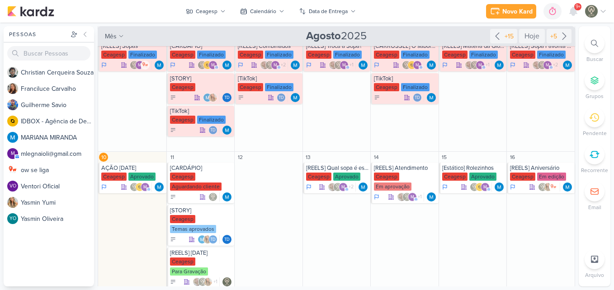
scroll to position [150, 0]
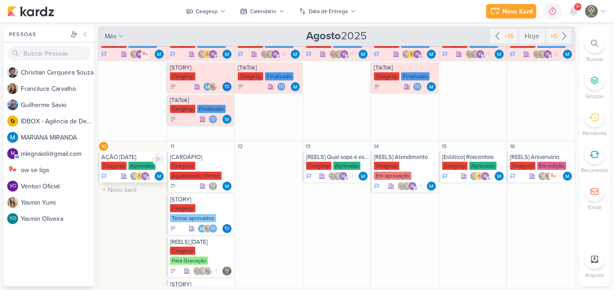
click at [144, 167] on div "Aprovado" at bounding box center [141, 166] width 27 height 8
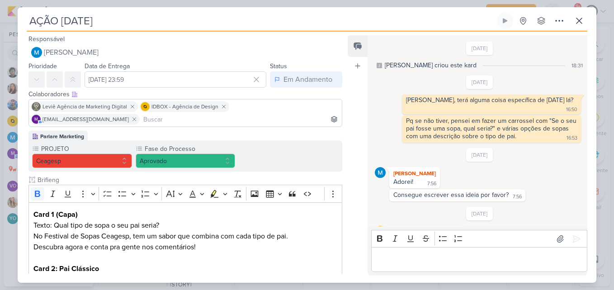
scroll to position [377, 0]
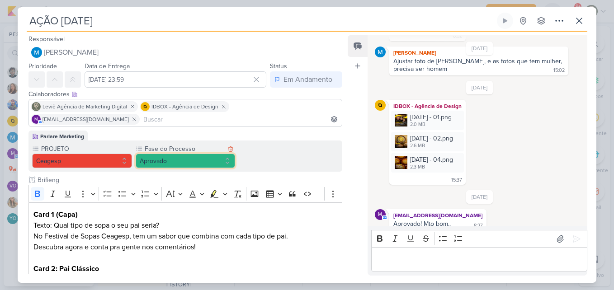
click at [168, 154] on button "Aprovado" at bounding box center [186, 161] width 100 height 14
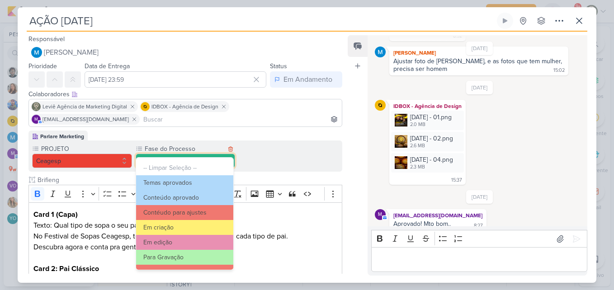
scroll to position [87, 0]
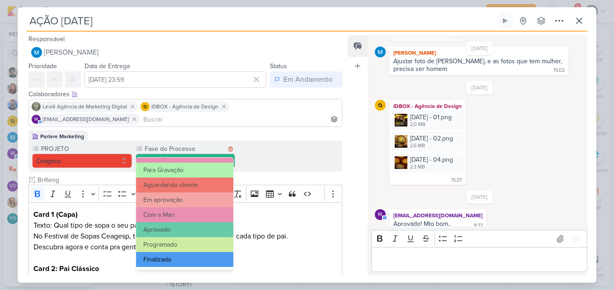
click at [199, 258] on button "Finalizado" at bounding box center [185, 259] width 98 height 15
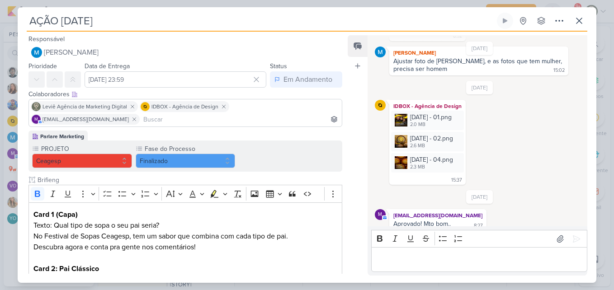
click at [358, 193] on div "Feed Atrelar email Solte o email para atrelar ao kard" at bounding box center [358, 155] width 20 height 240
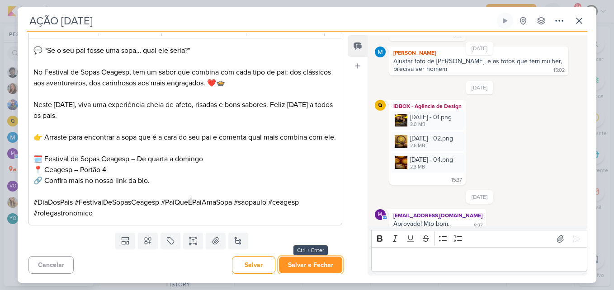
click at [291, 266] on button "Salvar e Fechar" at bounding box center [310, 265] width 63 height 17
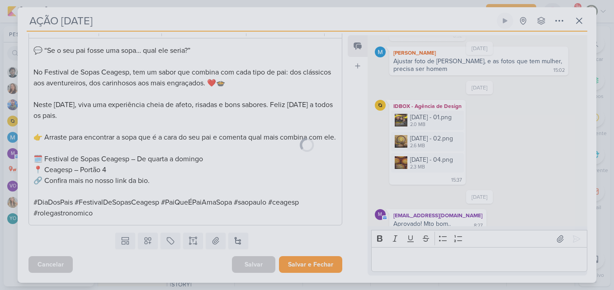
scroll to position [663, 0]
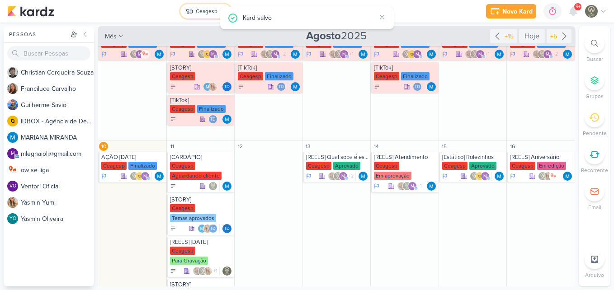
click at [196, 15] on div "Ceagesp" at bounding box center [207, 11] width 22 height 8
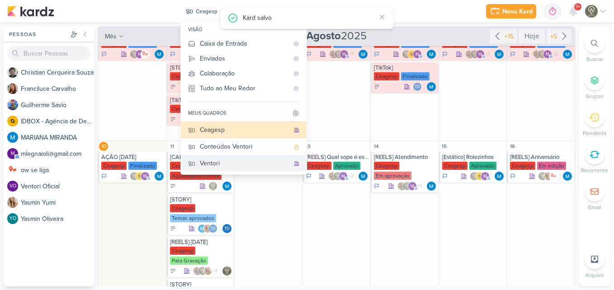
click at [250, 169] on button "Ventori" at bounding box center [244, 163] width 126 height 17
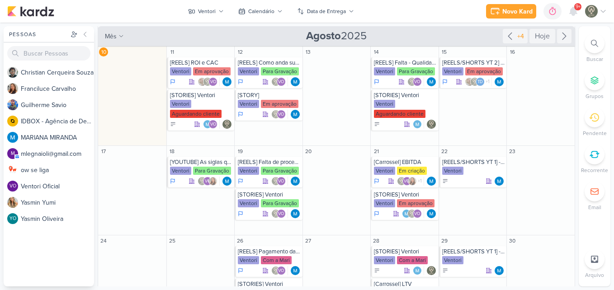
scroll to position [149, 0]
click at [392, 67] on div "Ventori" at bounding box center [384, 71] width 21 height 8
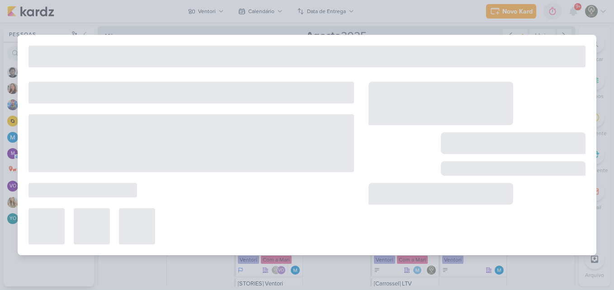
type input "[REELS] Falta - Qualidade de Vida"
type input "[DATE] 23:59"
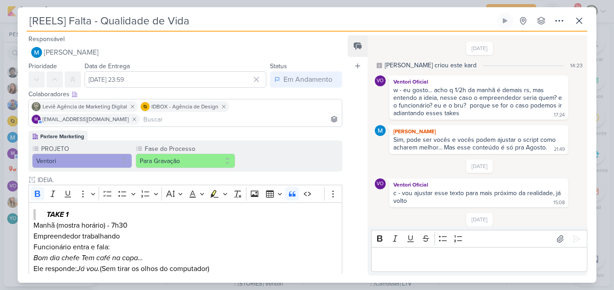
scroll to position [152, 0]
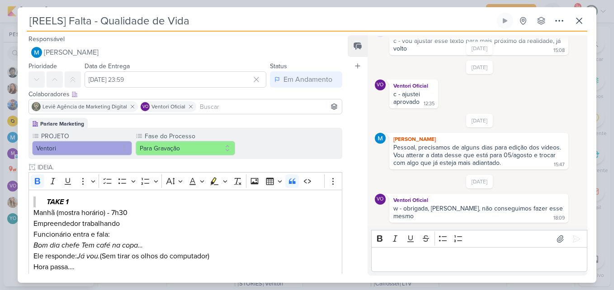
click at [260, 24] on input "[REELS] Falta - Qualidade de Vida" at bounding box center [261, 21] width 468 height 16
drag, startPoint x: 260, startPoint y: 24, endPoint x: 68, endPoint y: 20, distance: 192.6
click at [68, 20] on input "[REELS] Falta - Qualidade de Vida" at bounding box center [261, 21] width 468 height 16
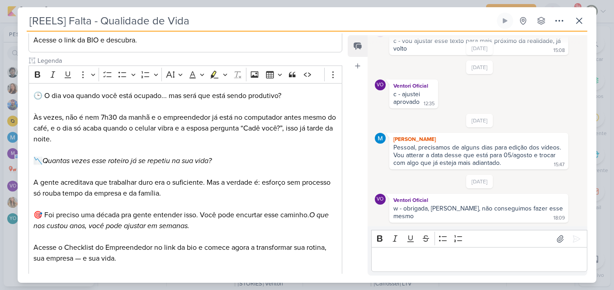
scroll to position [588, 0]
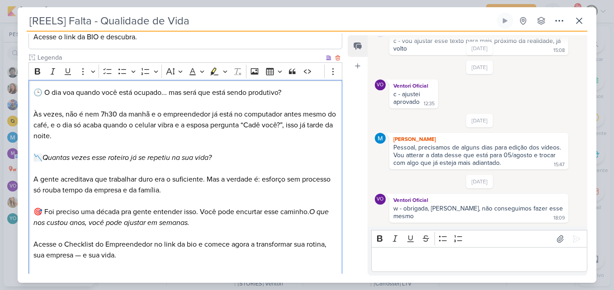
click at [210, 136] on p "Às vezes, não é nem 7h30 da manhã e o empreendedor já está no computador antes …" at bounding box center [185, 125] width 304 height 33
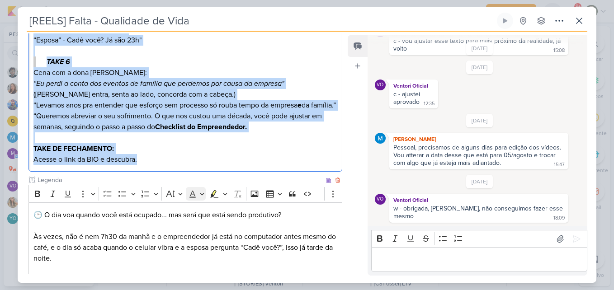
scroll to position [477, 0]
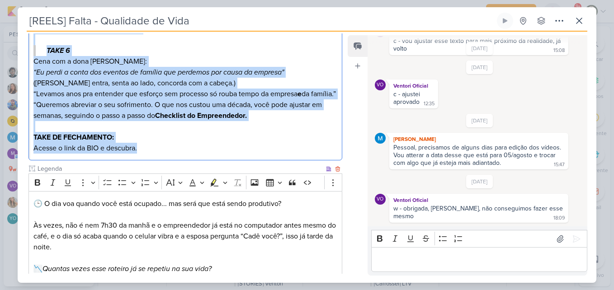
drag, startPoint x: 34, startPoint y: 112, endPoint x: 195, endPoint y: 181, distance: 175.3
click at [195, 181] on div "IDEIA. Clique para deixar o item visível somente à membros da sua organização R…" at bounding box center [185, 65] width 314 height 758
copy div "LORE 0 Ipsum (dolors ametcon) - 2a57 Elitseddoeiu temporincid Utlaboreetd magna…"
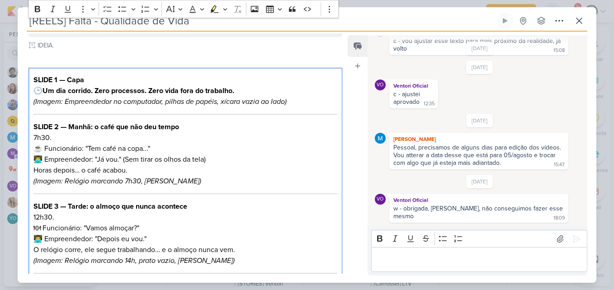
scroll to position [111, 0]
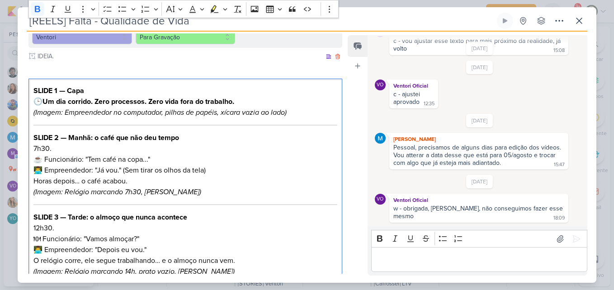
click at [197, 107] on p "🕒 Um dia corrido. Zero processos. Zero vida fora do trabalho. (Imagem: Empreend…" at bounding box center [185, 107] width 304 height 22
click at [43, 101] on p "🕒 Um dia corrido. Zero processos. Zero vida fora do trabalho. (Imagem: Empreend…" at bounding box center [185, 107] width 304 height 22
click at [46, 103] on strong "Um dia corrido. Zero processos. Zero vida fora do trabalho." at bounding box center [138, 101] width 192 height 9
click at [122, 111] on icon "(Imagem: Empreendedor no computador, pilhas de papéis, xícara vazia ao lado)" at bounding box center [159, 112] width 253 height 9
click at [213, 108] on icon "(Imagem: Empreendedor no computador, pilhas de papéis, xícara vazia ao lado)" at bounding box center [159, 112] width 253 height 9
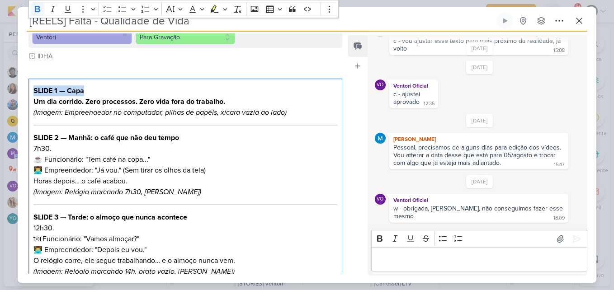
drag, startPoint x: 89, startPoint y: 89, endPoint x: 21, endPoint y: 85, distance: 67.9
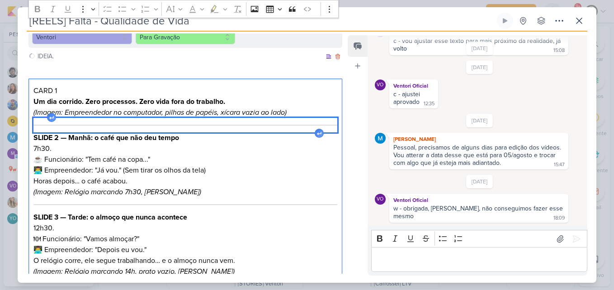
click at [70, 124] on div "Editor editing area: main" at bounding box center [185, 125] width 304 height 14
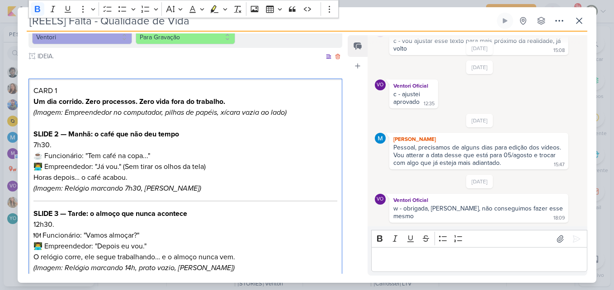
click at [55, 135] on strong "SLIDE 2 — Manhã: o café que não deu tempo" at bounding box center [106, 134] width 146 height 9
click at [69, 135] on strong "CARD 2 — Manhã: o café que não deu tempo" at bounding box center [106, 134] width 146 height 9
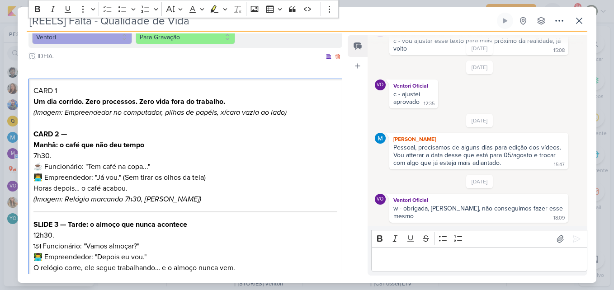
click at [57, 168] on p "7h30. ☕ Funcionário: "Tem café na copa..." 👨‍💻 Empreendedor: "Já vou." (Sem tir…" at bounding box center [185, 171] width 304 height 43
click at [66, 160] on p "7h30. ☕ Funcionário: "Tem café na copa..." 👨‍💻 Empreendedor: "Já vou." (Sem tir…" at bounding box center [185, 171] width 304 height 43
click at [34, 148] on strong "Manhã: o café que não deu tempo" at bounding box center [88, 145] width 111 height 9
click at [33, 104] on strong "Um dia corrido. Zero processos. Zero vida fora do trabalho." at bounding box center [129, 101] width 192 height 9
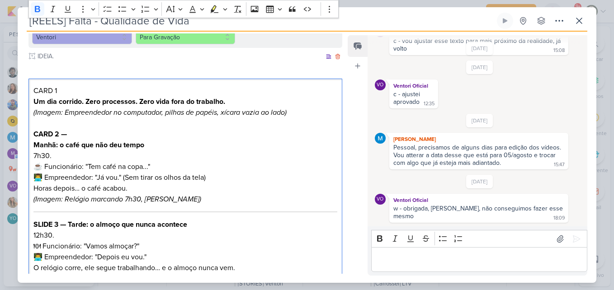
click at [225, 101] on strong "Um dia corrido. Zero processos. Zero vida fora do trabalho." at bounding box center [129, 101] width 192 height 9
click at [33, 102] on strong "Um dia corrido. Zero processos. Zero vida fora do trabalho." at bounding box center [129, 101] width 192 height 9
click at [231, 99] on p "Um dia corrido. Zero processos. Zero vida fora do trabalho. (Imagem: Empreended…" at bounding box center [185, 107] width 304 height 22
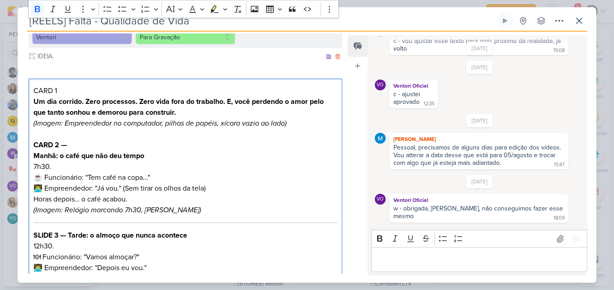
click at [229, 101] on strong "Um dia corrido. Zero processos. Zero vida fora do trabalho. E, você perdendo o …" at bounding box center [178, 107] width 290 height 20
click at [116, 148] on h2 "CARD 2 —" at bounding box center [185, 145] width 304 height 11
click at [118, 162] on p "7h30. ☕ Funcionário: "Tem café na copa..." 👨‍💻 Empreendedor: "Já vou." (Sem tir…" at bounding box center [185, 182] width 304 height 43
click at [35, 155] on strong "Manhã: o café que não deu tempo" at bounding box center [88, 155] width 111 height 9
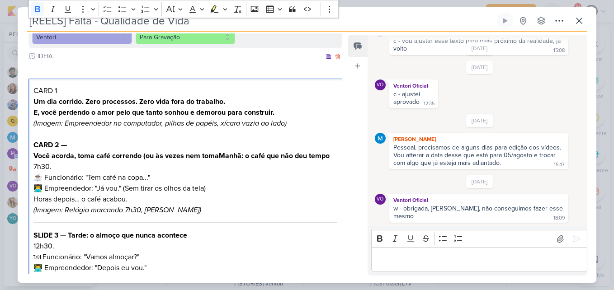
click at [183, 156] on strong "Você acorda, toma café correndo (ou às vezes nem tomaManhã: o café que não deu …" at bounding box center [181, 155] width 296 height 9
click at [155, 158] on strong "Você acorda, toma café correndo (ou às vezes, nem tomaManhã: o café que não deu…" at bounding box center [182, 155] width 298 height 9
click at [224, 158] on strong "Você acorda, toma café correndo (ou, às vezes, nem tomaManhã: o café que não de…" at bounding box center [183, 155] width 300 height 9
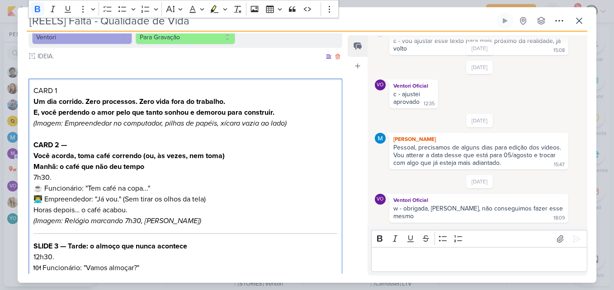
click at [235, 157] on h2 "Você acorda, toma café correndo (ou, às vezes, nem toma)" at bounding box center [185, 155] width 304 height 11
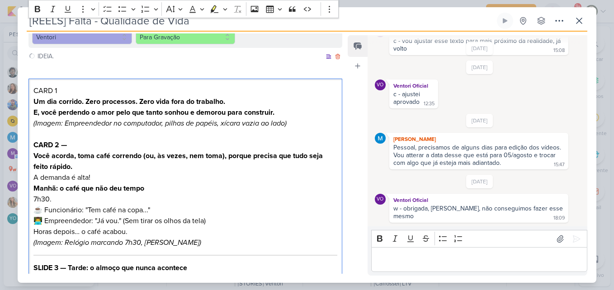
click at [171, 198] on p "7h30. ☕ Funcionário: "Tem café na copa..." 👨‍💻 Empreendedor: "Já vou." (Sem tir…" at bounding box center [185, 215] width 304 height 43
click at [150, 234] on p "7h30. ☕ Funcionário: "Tem café na copa..." 👨‍💻 Empreendedor: "Já vou." (Sem tir…" at bounding box center [185, 215] width 304 height 43
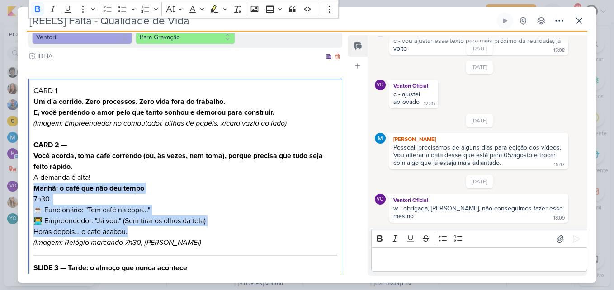
drag, startPoint x: 150, startPoint y: 234, endPoint x: 36, endPoint y: 189, distance: 122.8
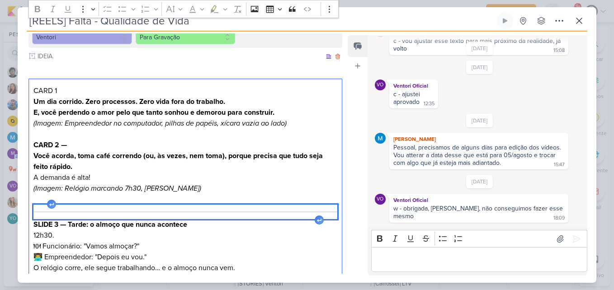
click at [58, 209] on div "Editor editing area: main" at bounding box center [185, 212] width 304 height 14
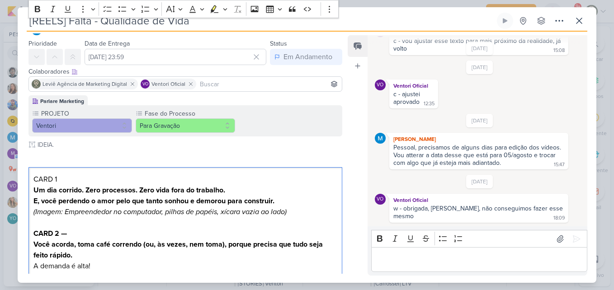
scroll to position [19, 0]
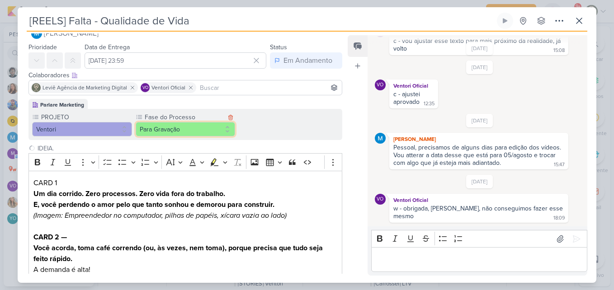
click at [197, 126] on button "Para Gravação" at bounding box center [186, 129] width 100 height 14
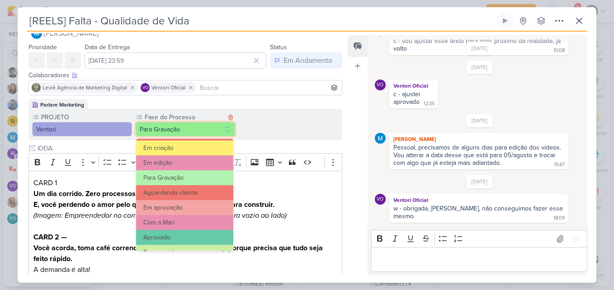
scroll to position [60, 0]
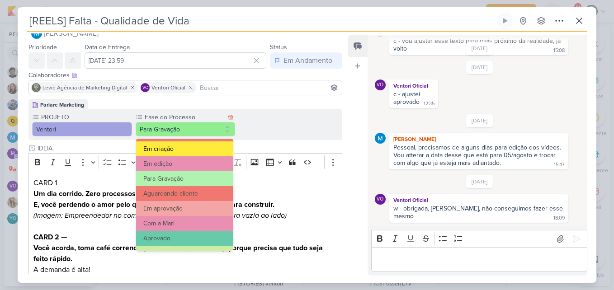
click at [180, 152] on button "Em criação" at bounding box center [185, 148] width 98 height 15
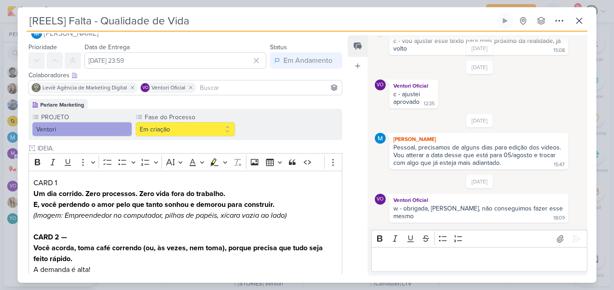
click at [212, 91] on input at bounding box center [269, 87] width 142 height 11
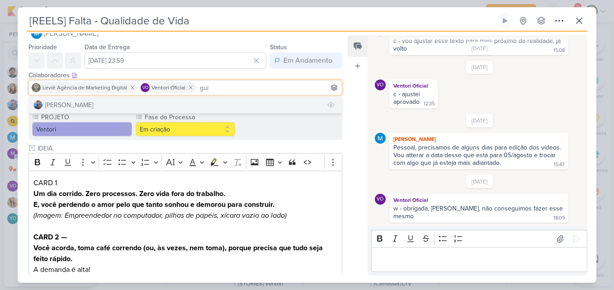
type input "gui"
click at [207, 103] on button "[PERSON_NAME]" at bounding box center [185, 105] width 313 height 16
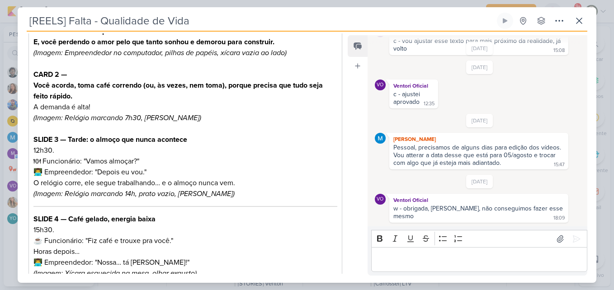
scroll to position [138, 0]
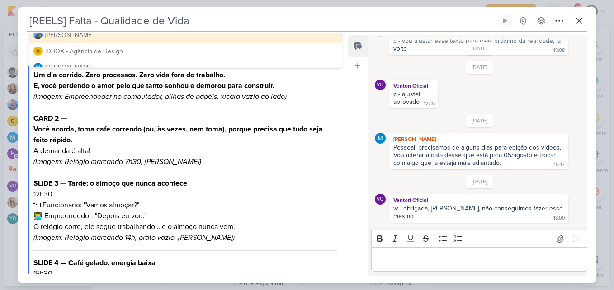
click at [57, 183] on strong "SLIDE 3 — Tarde: o almoço que nunca acontece" at bounding box center [110, 183] width 154 height 9
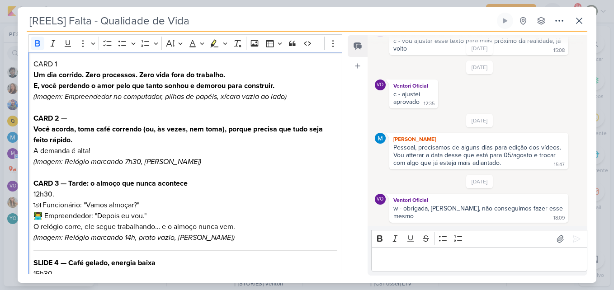
click at [70, 183] on strong "CARD 3 — Tarde: o almoço que nunca acontece" at bounding box center [110, 183] width 154 height 9
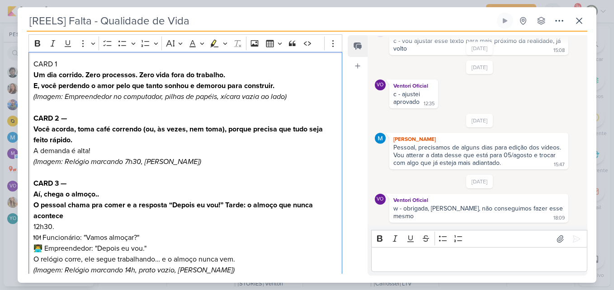
click at [214, 225] on p "12h30. 🍽 Funcionário: "Vamos almoçar?" 👨‍💻 Empreendedor: "Depois eu vou." O rel…" at bounding box center [185, 242] width 304 height 43
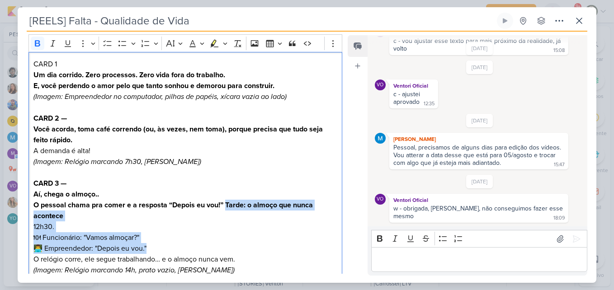
drag, startPoint x: 226, startPoint y: 204, endPoint x: 235, endPoint y: 249, distance: 45.2
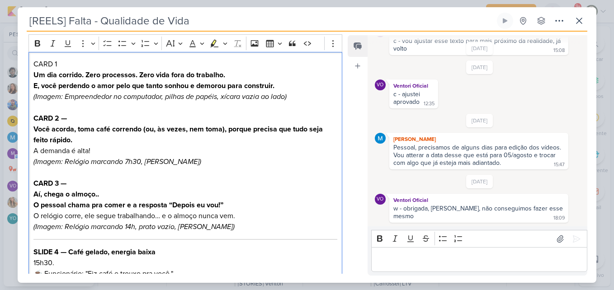
click at [95, 216] on h2 "O pessoal chama pra comer e a resposta “Depois eu vou!” O relógio corre, ele se…" at bounding box center [185, 211] width 304 height 22
click at [223, 206] on strong "O pessoal chama pra comer e a resposta “Depois eu vou!”" at bounding box center [128, 205] width 190 height 9
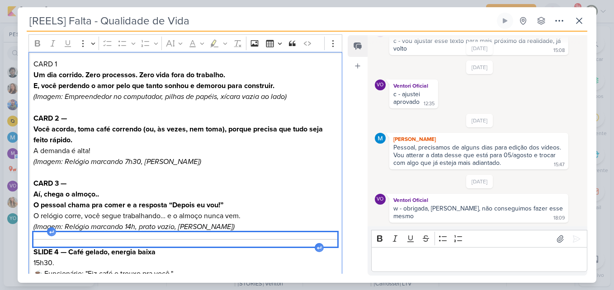
click at [225, 236] on div "Editor editing area: main" at bounding box center [185, 239] width 304 height 14
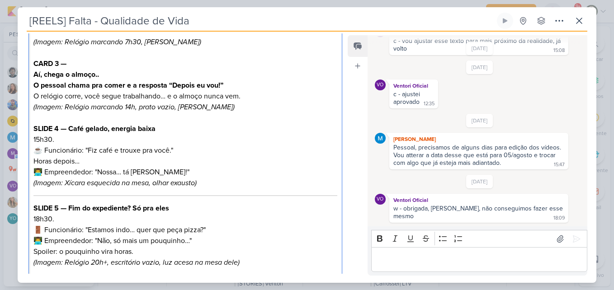
scroll to position [260, 0]
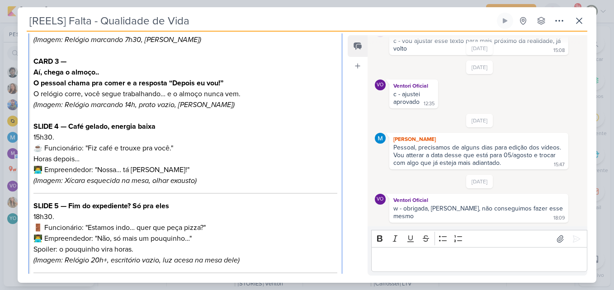
click at [56, 126] on strong "SLIDE 4 — Café gelado, energia baixa" at bounding box center [94, 126] width 122 height 9
click at [74, 127] on strong "CARD 4 — Café gelado, energia baixa" at bounding box center [94, 126] width 122 height 9
click at [71, 127] on strong "CARD 4 — Café gelado, energia baixa" at bounding box center [94, 126] width 122 height 9
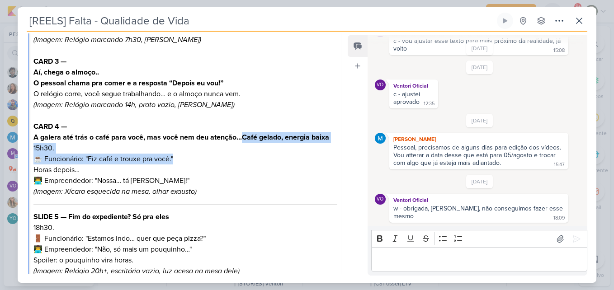
drag, startPoint x: 243, startPoint y: 137, endPoint x: 245, endPoint y: 161, distance: 24.1
click at [245, 161] on div "CARD 1 Um dia corrido. Zero processos. Zero vida fora do trabalho. E, você perd…" at bounding box center [185, 233] width 314 height 607
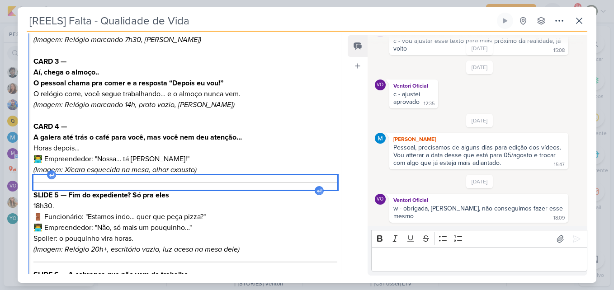
click at [185, 186] on div "Editor editing area: main" at bounding box center [185, 182] width 304 height 14
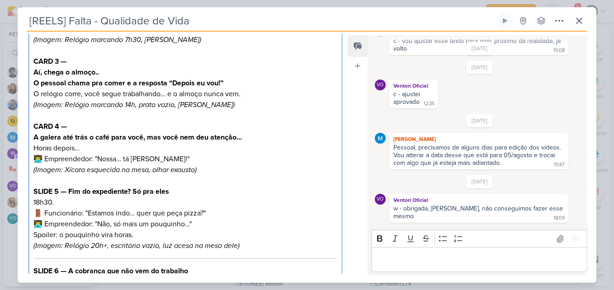
click at [78, 152] on h2 "A galera até trás o café para você, mas você nem deu atenção… Horas depois… 👨‍💻…" at bounding box center [185, 148] width 304 height 33
click at [149, 141] on strong "A galera até trás o café para você, mas você nem deu atenção…" at bounding box center [137, 137] width 208 height 9
click at [190, 151] on h2 "A galera até trás o café para você, mas você nem deu atenção… Horas depois… 👨‍💻…" at bounding box center [185, 148] width 304 height 33
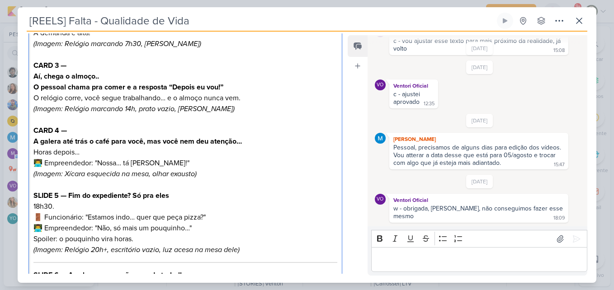
scroll to position [258, 0]
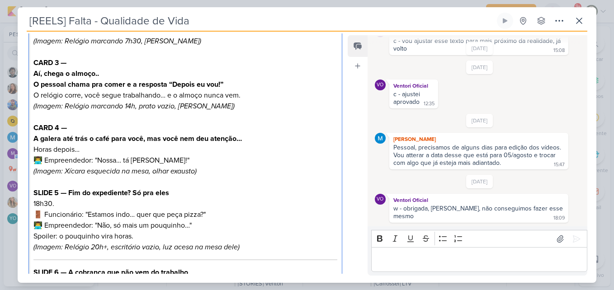
click at [89, 139] on strong "A galera até trás o café para você, mas você nem deu atenção…" at bounding box center [137, 138] width 208 height 9
click at [75, 138] on strong "A galera até trás o café para você, mas você nem deu atenção…" at bounding box center [137, 138] width 208 height 9
drag, startPoint x: 120, startPoint y: 139, endPoint x: 150, endPoint y: 141, distance: 29.9
click at [150, 141] on strong "A galera até te trás o café para você, mas você nem deu atenção…" at bounding box center [141, 138] width 216 height 9
click at [154, 151] on h2 "A galera até te trás o café, mas você nem deu atenção… Horas depois… 👨‍💻 Empree…" at bounding box center [185, 149] width 304 height 33
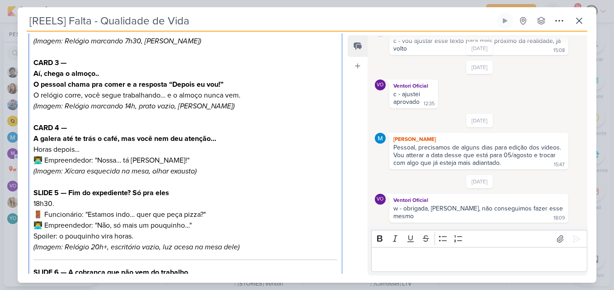
click at [161, 158] on h2 "A galera até te trás o café, mas você nem deu atenção… Horas depois… 👨‍💻 Empree…" at bounding box center [185, 149] width 304 height 33
click at [104, 152] on h2 "A galera até te trás o café, mas você nem deu atenção… Horas depois… 👨‍💻 Empree…" at bounding box center [185, 149] width 304 height 33
click at [96, 161] on h2 "A galera até te trás o café, mas você nem deu atenção… Horas depois… 👨‍💻 Empree…" at bounding box center [185, 149] width 304 height 33
click at [76, 149] on h2 "A galera até te trás o café, mas você nem deu atenção… Horas depois… "Nossa… tá…" at bounding box center [185, 149] width 304 height 33
click at [60, 170] on icon "(Imagem: Xícara esquecida na mesa, olhar exausto)" at bounding box center [114, 171] width 163 height 9
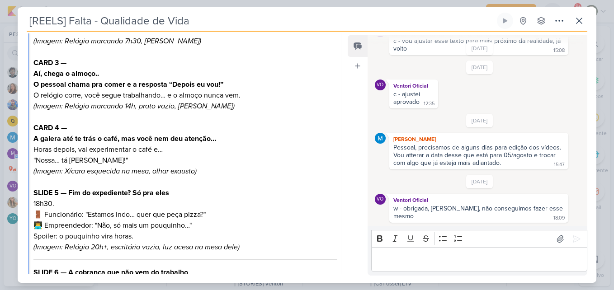
click at [55, 192] on strong "SLIDE 5 — Fim do expediente? Só pra eles" at bounding box center [101, 192] width 136 height 9
click at [75, 194] on strong "CARD 5 — Fim do expediente? Só pra eles" at bounding box center [101, 192] width 136 height 9
click at [69, 193] on strong "CARD 5 — Fim do expediente? Só pra eles" at bounding box center [101, 192] width 136 height 9
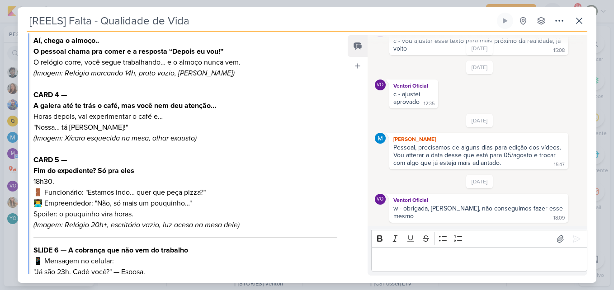
scroll to position [324, 0]
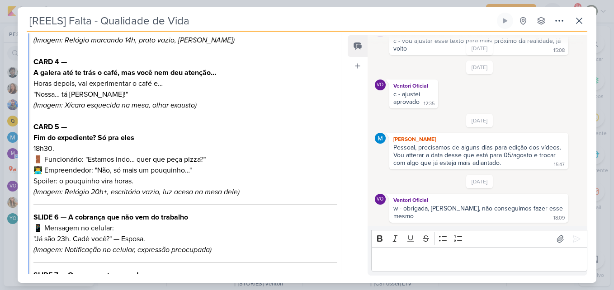
click at [36, 150] on p "18h30. 🚪 Funcionário: "Estamos indo… quer que peça pizza?" 👨‍💻 Empreendedor: "N…" at bounding box center [185, 164] width 304 height 43
drag, startPoint x: 33, startPoint y: 149, endPoint x: 66, endPoint y: 148, distance: 32.5
click at [66, 148] on p "18h30. 🚪 Funcionário: "Estamos indo… quer que peça pizza?" 👨‍💻 Empreendedor: "N…" at bounding box center [185, 164] width 304 height 43
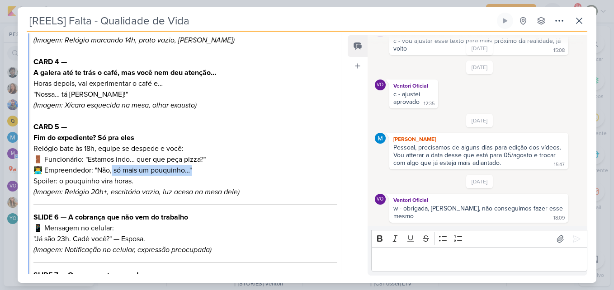
drag, startPoint x: 114, startPoint y: 170, endPoint x: 193, endPoint y: 172, distance: 78.6
click at [193, 172] on p "⁠⁠⁠⁠⁠⁠⁠Relógio bate às 18h, equipe se despede e você: 🚪 Funcionário: "Estamos i…" at bounding box center [185, 164] width 304 height 43
copy p "ó mais um pouquinho…""
click at [205, 143] on h2 "Fim do expediente? Só pra eles" at bounding box center [185, 137] width 304 height 11
click at [206, 149] on p "Relógio bate às 18h, equipe se despede e você: 🚪 Funcionário: "Estamos indo… qu…" at bounding box center [185, 164] width 304 height 43
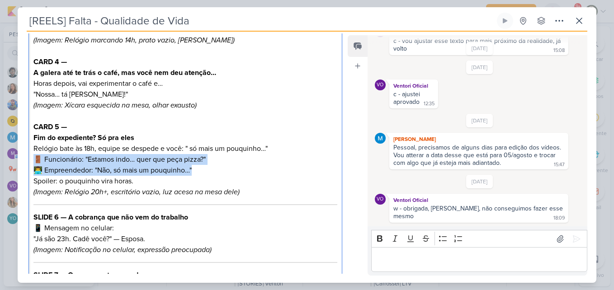
drag, startPoint x: 34, startPoint y: 160, endPoint x: 212, endPoint y: 176, distance: 178.7
click at [212, 176] on p "Relógio bate às 18h, equipe se despede e você: " só mais um pouquinho…" 🚪 Funci…" at bounding box center [185, 164] width 304 height 43
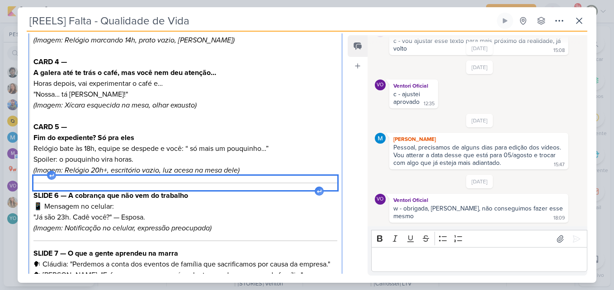
click at [216, 181] on div "Editor editing area: main" at bounding box center [185, 183] width 304 height 14
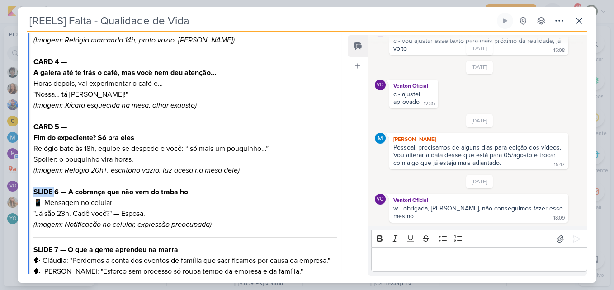
drag, startPoint x: 33, startPoint y: 191, endPoint x: 54, endPoint y: 193, distance: 20.9
click at [54, 193] on strong "SLIDE 6 — A cobrança que não vem do trabalho" at bounding box center [110, 192] width 155 height 9
click at [112, 193] on strong "CARD 6 — A cobrança que não vem do trabalho" at bounding box center [110, 192] width 155 height 9
click at [69, 192] on strong "CARD 6 — A cobrança que não vem do trabalho" at bounding box center [110, 192] width 155 height 9
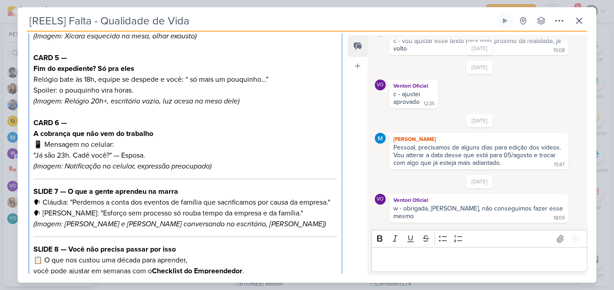
scroll to position [408, 0]
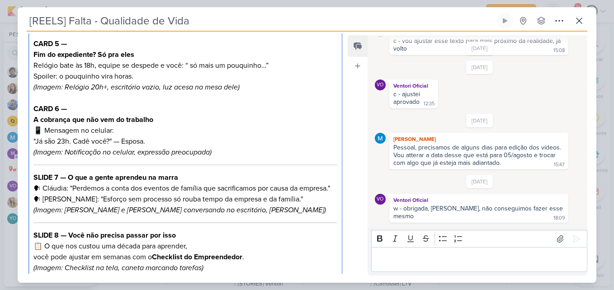
click at [35, 128] on p "📱 Mensagem no celular: "Já são 23h. Cadê você?" — Esposa." at bounding box center [185, 136] width 304 height 22
click at [45, 132] on p "📱 Mensagem no celular: "Já são 23h. Cadê você?" — Esposa." at bounding box center [185, 136] width 304 height 22
click at [45, 132] on p "Mensagem no celular: "Já são 23h. Cadê você?" — Esposa." at bounding box center [185, 136] width 304 height 22
click at [32, 132] on div "CARD 1 Um dia corrido. Zero processos. Zero vida fora do trabalho. E, você perd…" at bounding box center [185, 71] width 314 height 578
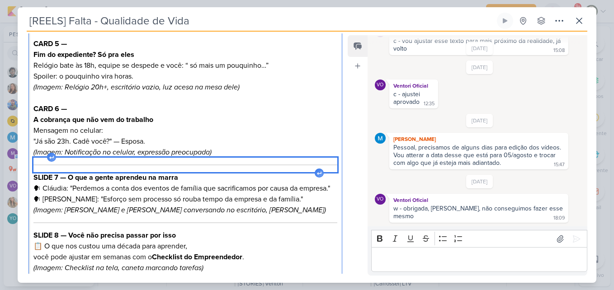
click at [82, 167] on div "Editor editing area: main" at bounding box center [185, 165] width 304 height 14
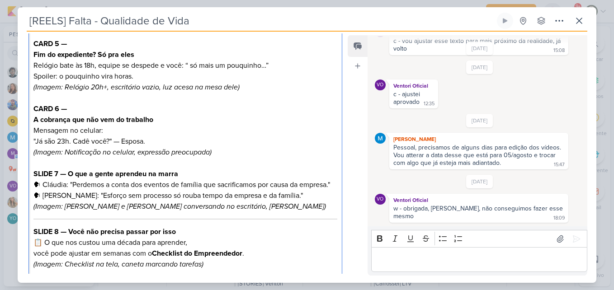
click at [54, 174] on strong "SLIDE 7 — O que a gente aprendeu na marra" at bounding box center [105, 173] width 145 height 9
click at [69, 174] on strong "CARD 7 — O que a gente aprendeu na marra" at bounding box center [105, 173] width 145 height 9
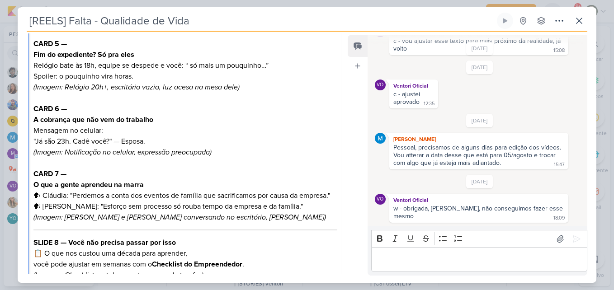
click at [81, 193] on p "🗣 Cláudia: "Perdemos a conta dos eventos de família que sacrificamos por causa …" at bounding box center [185, 201] width 304 height 22
click at [74, 196] on p "🗣 Cláudia: "Perdemos a conta dos eventos de família que sacrificamos por causa …" at bounding box center [185, 201] width 304 height 22
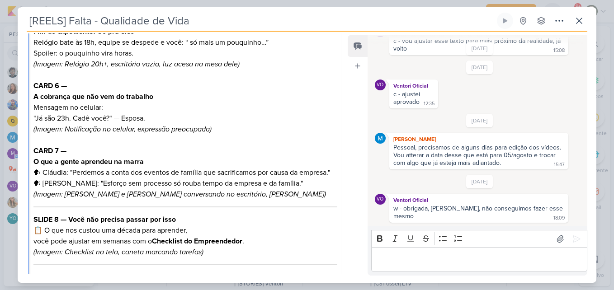
scroll to position [435, 0]
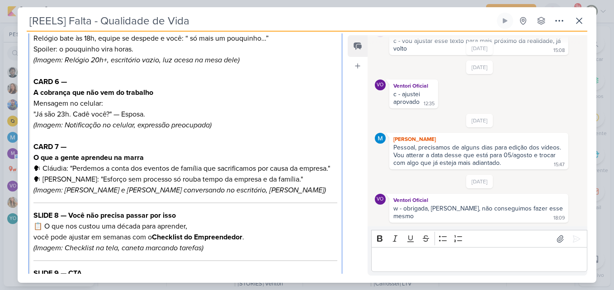
click at [77, 170] on p "🗣 Cláudia: "Perdemos a conta dos eventos de família que sacrificamos por causa …" at bounding box center [185, 174] width 304 height 22
click at [74, 169] on p "🗣 Cláudia: "Perdemos a conta dos eventos de família que sacrificamos por causa …" at bounding box center [185, 174] width 304 height 22
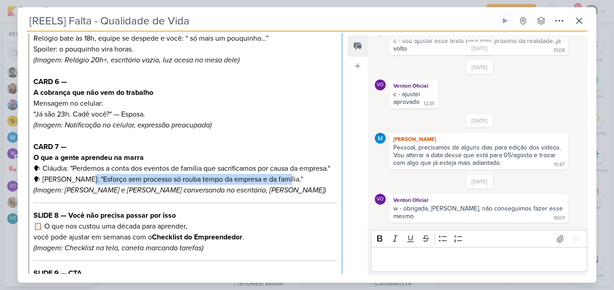
drag, startPoint x: 80, startPoint y: 192, endPoint x: 282, endPoint y: 190, distance: 201.6
click at [282, 185] on p "🗣 Cláudia: "Perdemos a conta dos eventos de família que sacrificamos por causa …" at bounding box center [185, 174] width 304 height 22
copy p "sforço sem processo só rouba tempo da empresa e da família.""
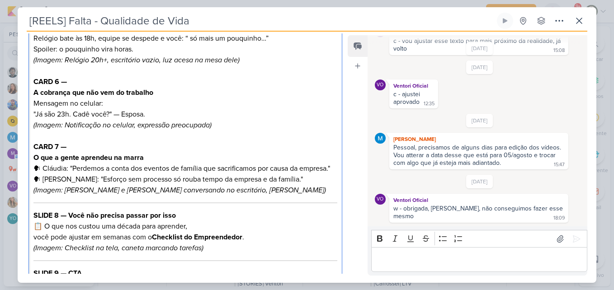
click at [162, 157] on h2 "O que a gente aprendeu na marra" at bounding box center [185, 157] width 304 height 11
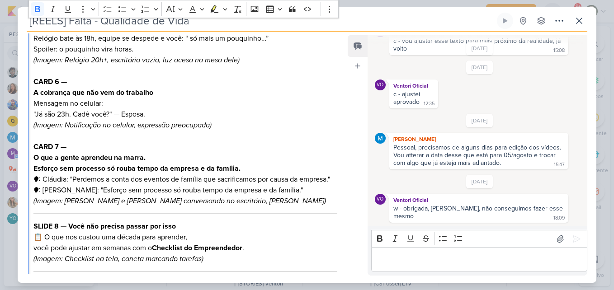
click at [197, 146] on h2 "CARD 7 —" at bounding box center [185, 146] width 304 height 11
click at [145, 160] on strong "O que a gente aprendeu na marra." at bounding box center [89, 157] width 112 height 9
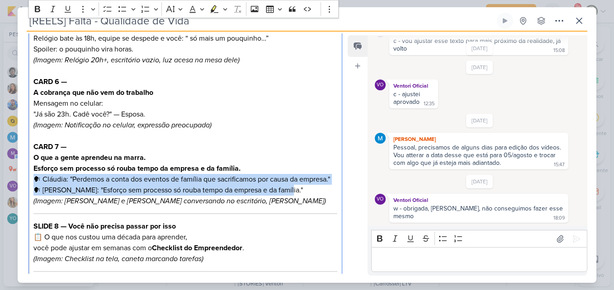
drag, startPoint x: 292, startPoint y: 202, endPoint x: 31, endPoint y: 178, distance: 262.3
click at [31, 178] on div "CARD 1 Um dia corrido. Zero processos. Zero vida fora do trabalho. E, você perd…" at bounding box center [185, 53] width 314 height 596
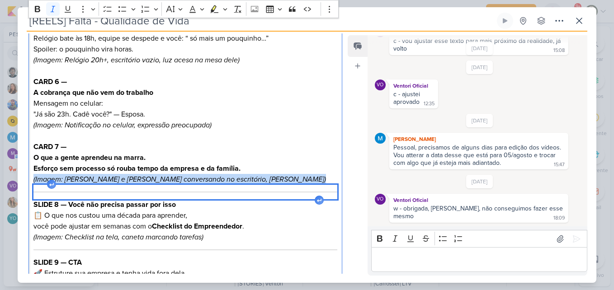
drag, startPoint x: 31, startPoint y: 183, endPoint x: 280, endPoint y: 196, distance: 249.3
click at [280, 196] on div "CARD 1 Um dia corrido. Zero processos. Zero vida fora do trabalho. E, você perd…" at bounding box center [185, 42] width 314 height 574
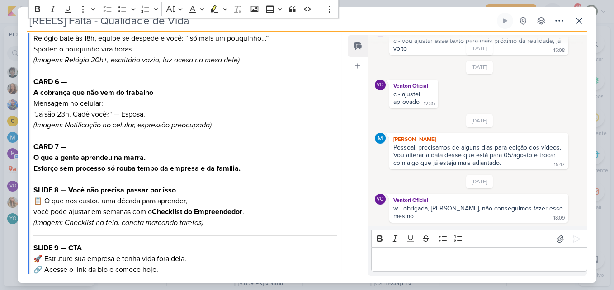
click at [69, 189] on strong "SLIDE 8 — Você não precisa passar por isso" at bounding box center [104, 190] width 142 height 9
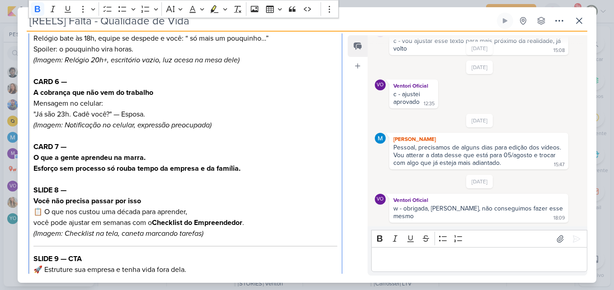
click at [53, 189] on strong "SLIDE 8 —" at bounding box center [49, 190] width 33 height 9
click at [43, 213] on p "📋 O que nos custou uma década para aprender, você pode ajustar em semanas com o…" at bounding box center [185, 218] width 304 height 22
click at [66, 223] on h2 "O que nos custou uma década para aprender, você pode ajustar em semanas com o C…" at bounding box center [185, 218] width 304 height 22
click at [34, 225] on h2 "O que nos custou uma década para aprender, você pode ajustar em semanas com o C…" at bounding box center [185, 218] width 304 height 22
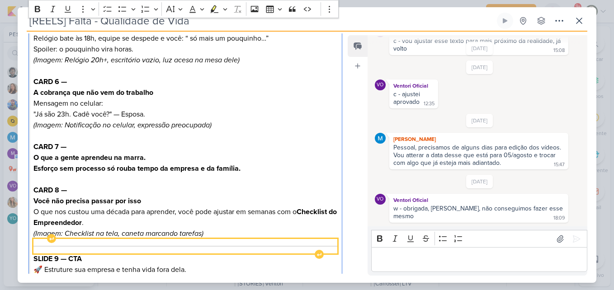
click at [155, 246] on hr "Editor editing area: main" at bounding box center [185, 246] width 304 height 1
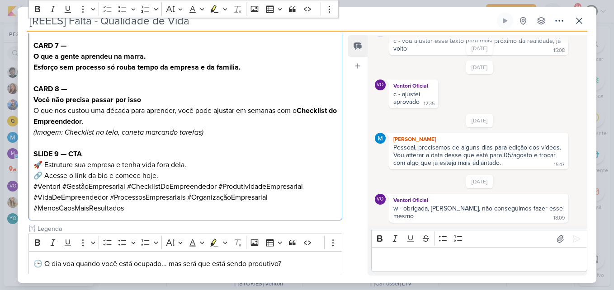
scroll to position [540, 0]
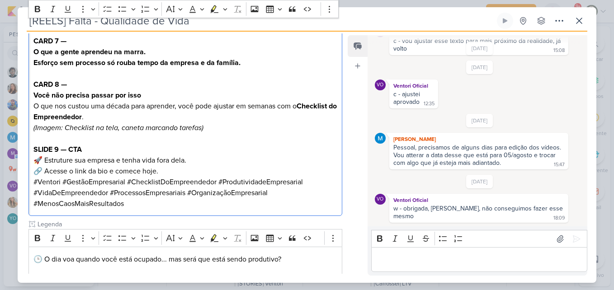
click at [44, 159] on p "🚀 Estruture sua empresa e tenha vida fora dela. 🔗 Acesse o link da bio e comece…" at bounding box center [185, 166] width 304 height 22
drag, startPoint x: 31, startPoint y: 148, endPoint x: 45, endPoint y: 161, distance: 19.5
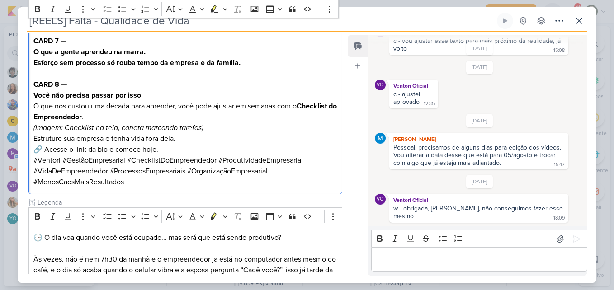
click at [44, 150] on p "Estruture sua empresa e tenha vida fora dela. 🔗 Acesse o link da bio e comece h…" at bounding box center [185, 144] width 304 height 22
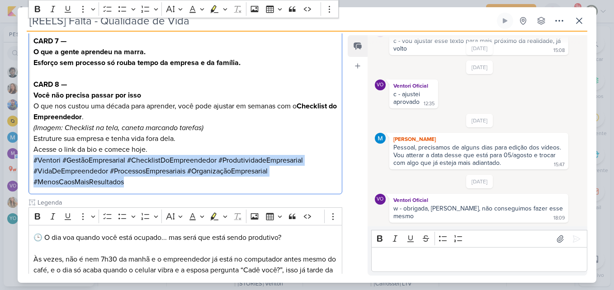
drag, startPoint x: 33, startPoint y: 160, endPoint x: 133, endPoint y: 189, distance: 103.7
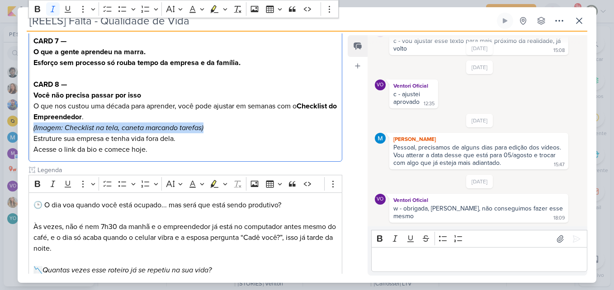
drag, startPoint x: 33, startPoint y: 129, endPoint x: 210, endPoint y: 131, distance: 176.3
click at [210, 131] on p "(Imagem: Checklist na tela, caneta marcando tarefas)" at bounding box center [185, 127] width 304 height 11
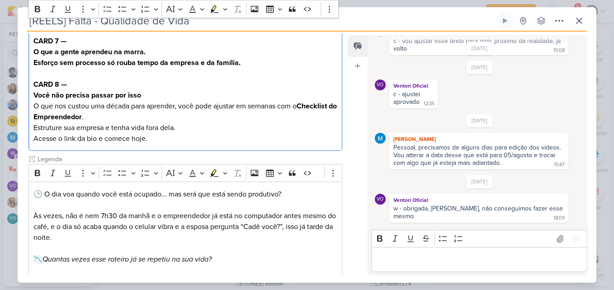
click at [173, 142] on p "Estruture sua empresa e tenha vida fora dela. Acesse o link da bio e comece hoj…" at bounding box center [185, 133] width 304 height 22
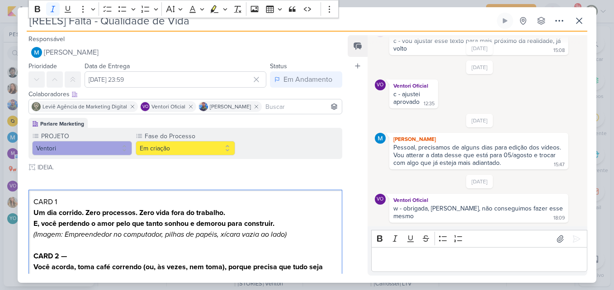
scroll to position [762, 0]
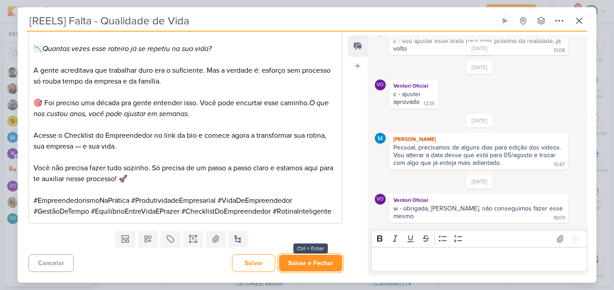
click at [305, 262] on button "Salvar e Fechar" at bounding box center [310, 263] width 63 height 17
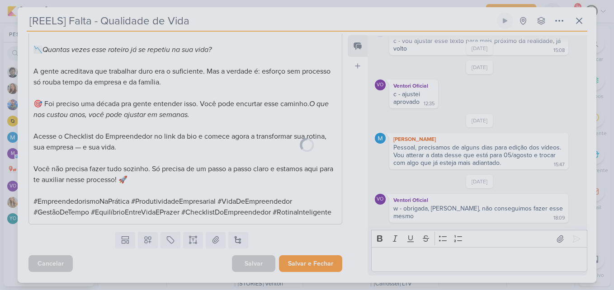
scroll to position [761, 0]
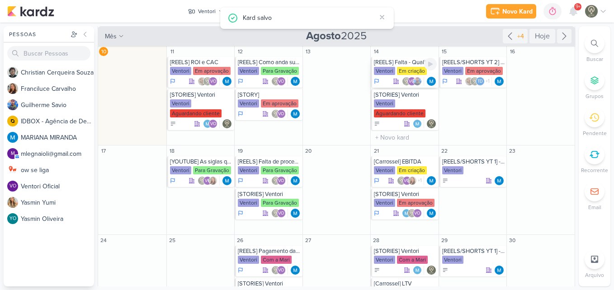
click at [388, 76] on div "[REELS] Falta - Qualidade de Vida [GEOGRAPHIC_DATA] Em criação VO" at bounding box center [405, 72] width 68 height 31
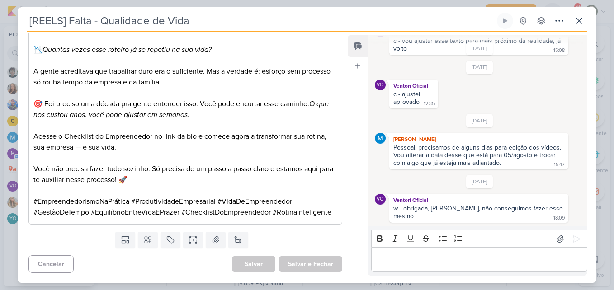
drag, startPoint x: 64, startPoint y: 23, endPoint x: 32, endPoint y: 23, distance: 32.1
click at [32, 23] on input "[REELS] Falta - Qualidade de Vida" at bounding box center [261, 21] width 468 height 16
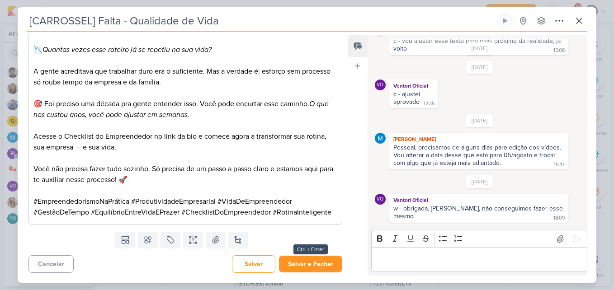
type input "[CARROSSEL] Falta - Qualidade de Vida"
click at [307, 265] on button "Salvar e Fechar" at bounding box center [310, 264] width 63 height 17
